Goal: Information Seeking & Learning: Find specific fact

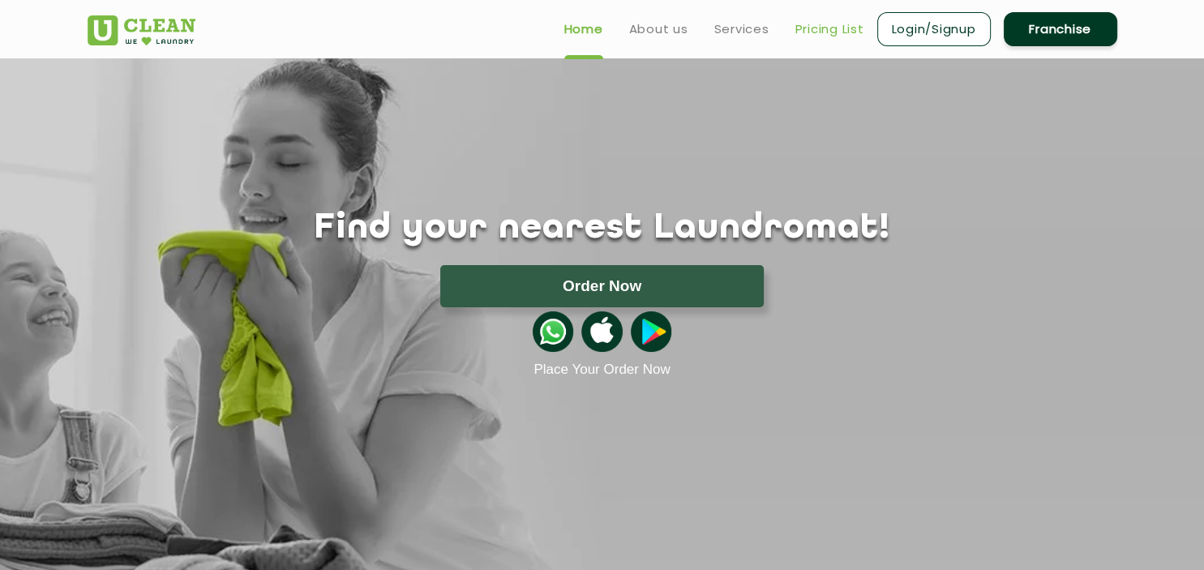
click at [816, 32] on link "Pricing List" at bounding box center [829, 28] width 69 height 19
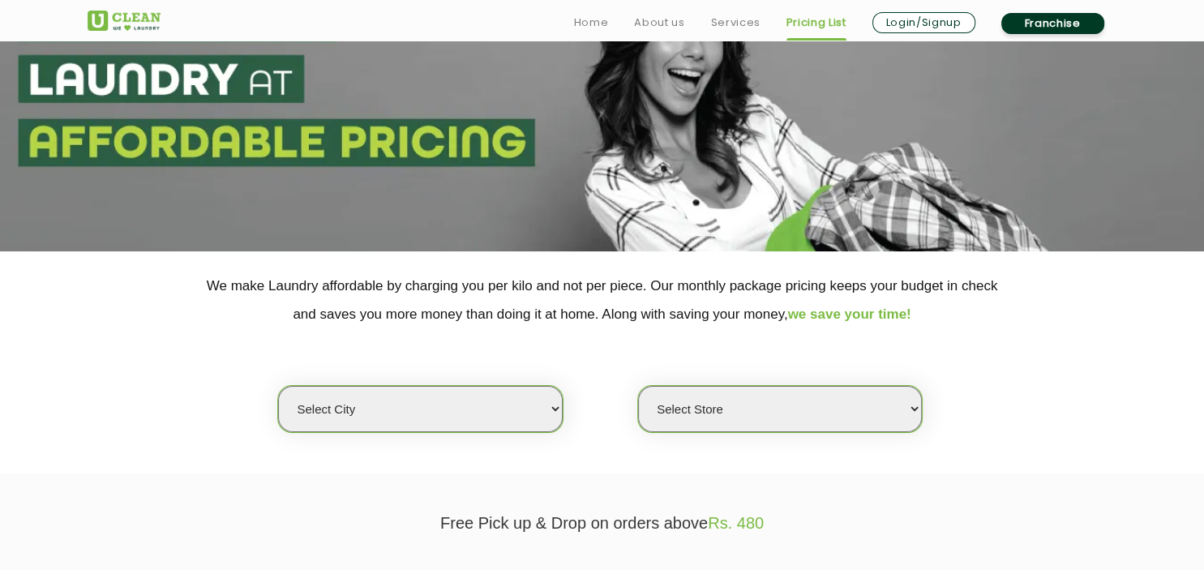
scroll to position [169, 0]
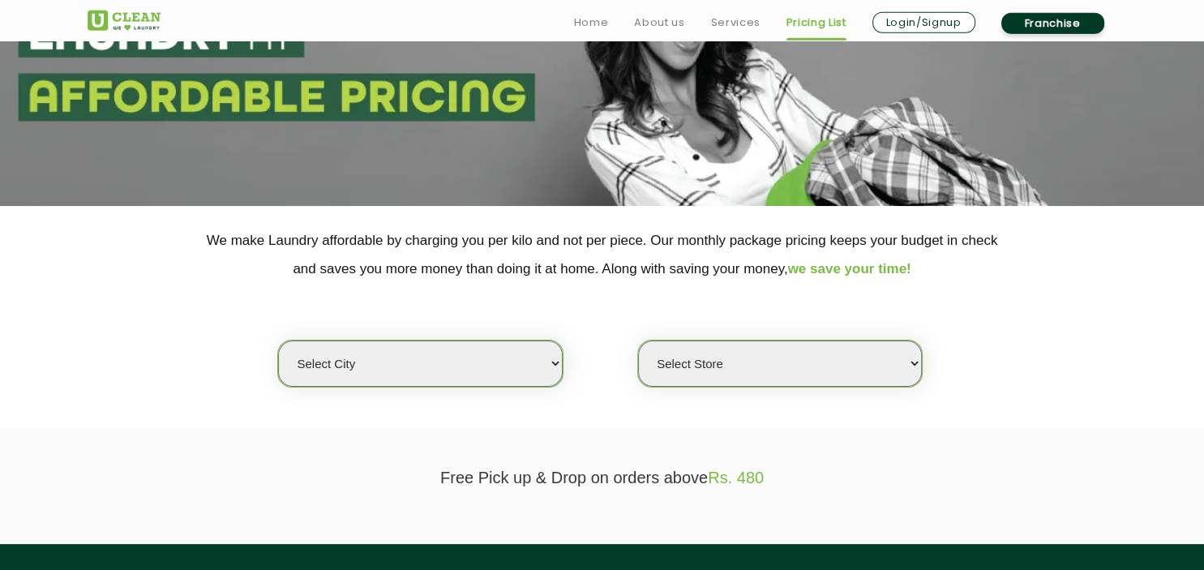
click at [278, 340] on select "Select city [GEOGRAPHIC_DATA] [GEOGRAPHIC_DATA] [GEOGRAPHIC_DATA] [GEOGRAPHIC_D…" at bounding box center [420, 363] width 284 height 46
select select "8"
click option "[GEOGRAPHIC_DATA]" at bounding box center [0, 0] width 0 height 0
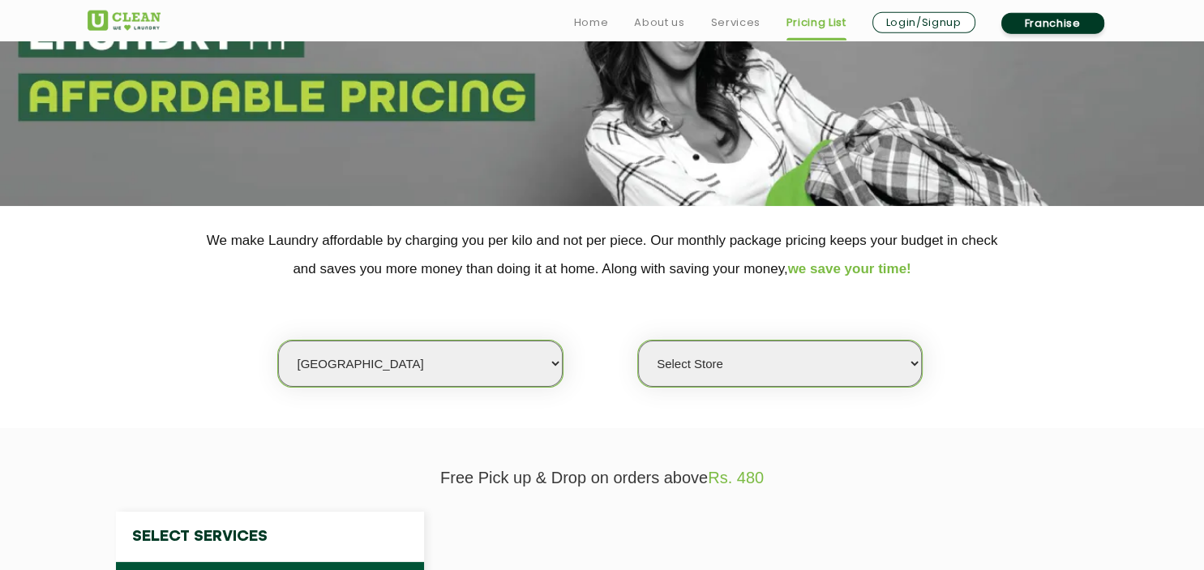
click at [638, 340] on select "Select Store [GEOGRAPHIC_DATA] [GEOGRAPHIC_DATA] [GEOGRAPHIC_DATA] [GEOGRAPHIC_…" at bounding box center [780, 363] width 284 height 46
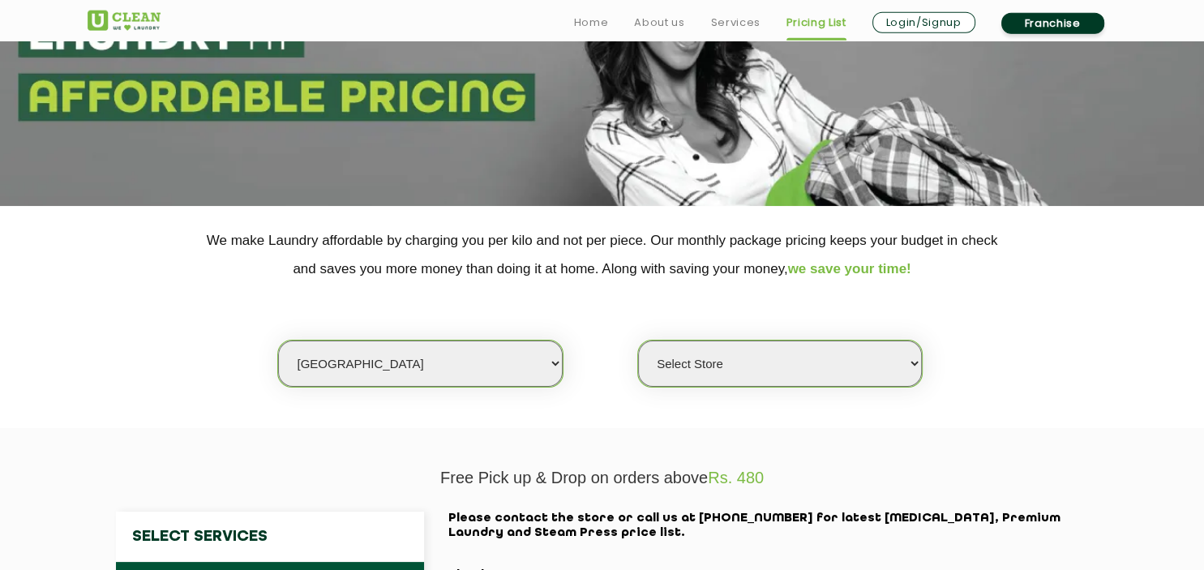
select select "573"
click option "UClean Lords More" at bounding box center [0, 0] width 0 height 0
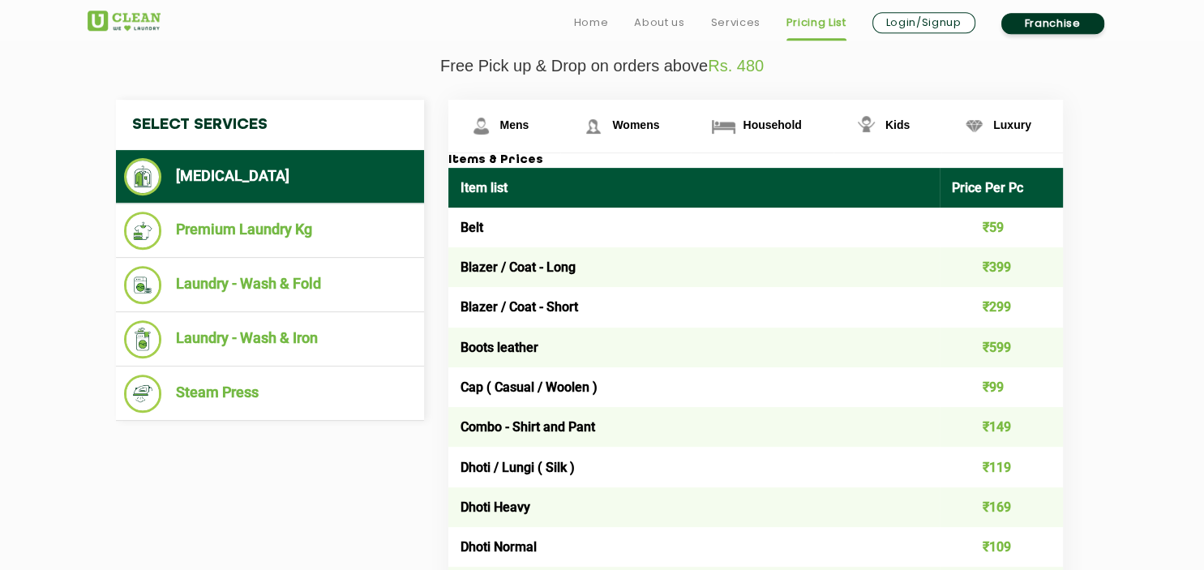
scroll to position [580, 0]
click at [758, 130] on span "Household" at bounding box center [772, 124] width 58 height 13
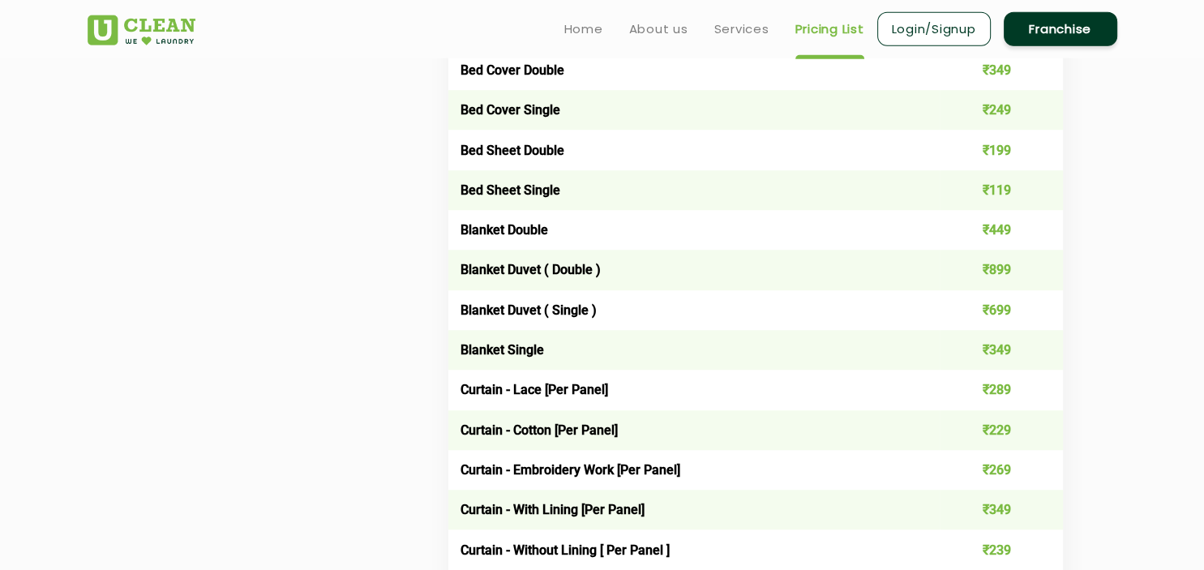
scroll to position [1136, 0]
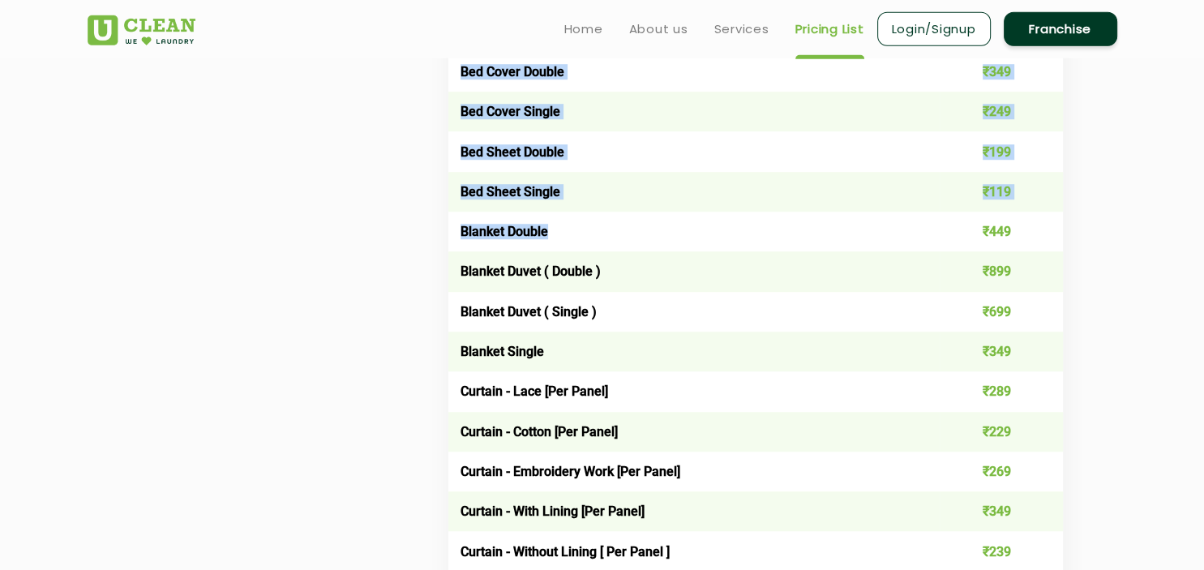
drag, startPoint x: 553, startPoint y: 239, endPoint x: 1086, endPoint y: 226, distance: 533.6
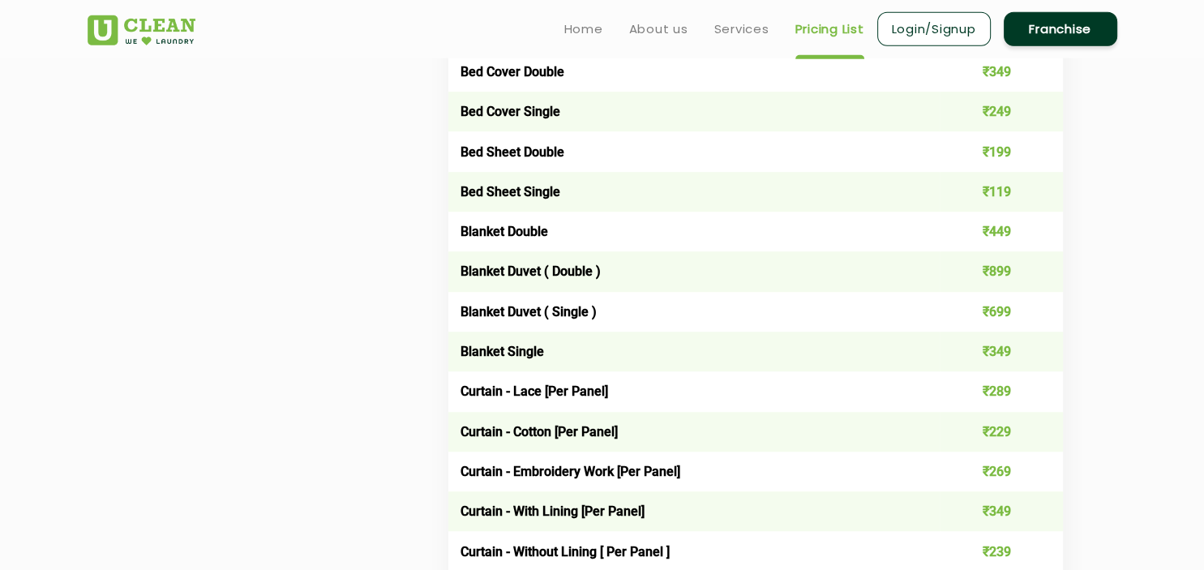
click at [997, 234] on td "₹449" at bounding box center [1001, 232] width 123 height 40
click at [904, 239] on td "Blanket Double" at bounding box center [694, 232] width 492 height 40
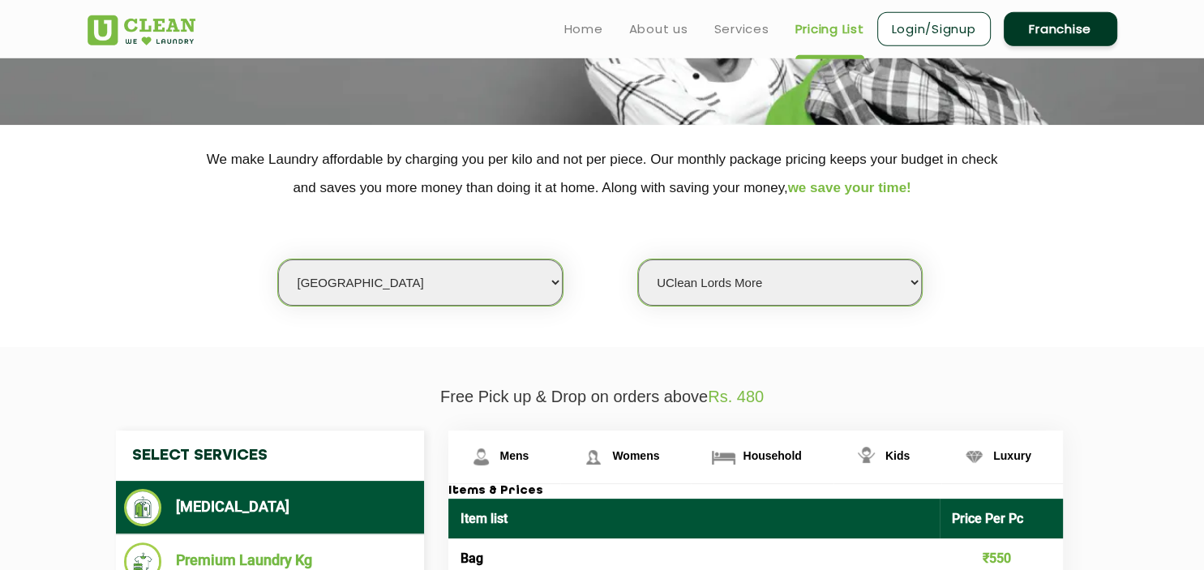
scroll to position [235, 0]
